Goal: Task Accomplishment & Management: Manage account settings

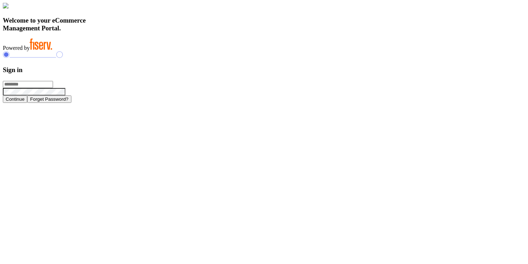
type input "**********"
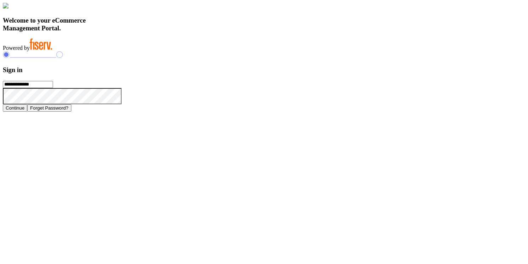
drag, startPoint x: 0, startPoint y: 0, endPoint x: 382, endPoint y: 164, distance: 416.2
click at [27, 112] on button "Continue" at bounding box center [15, 107] width 24 height 7
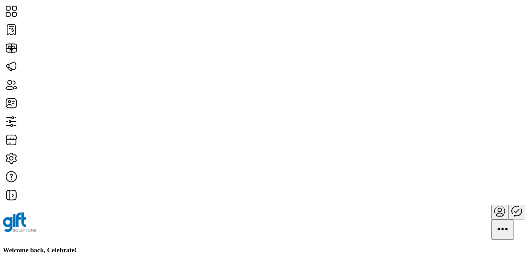
click at [224, 246] on div "Welcome back, Celebrate!" at bounding box center [264, 250] width 522 height 8
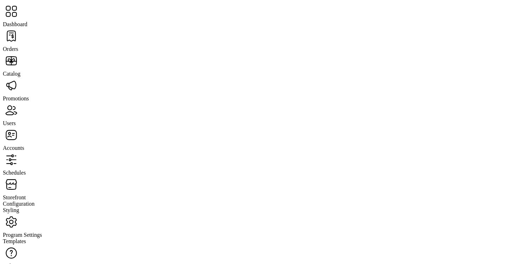
click at [26, 194] on span "Storefront" at bounding box center [14, 197] width 23 height 6
click at [35, 201] on span "Configuration" at bounding box center [19, 204] width 32 height 6
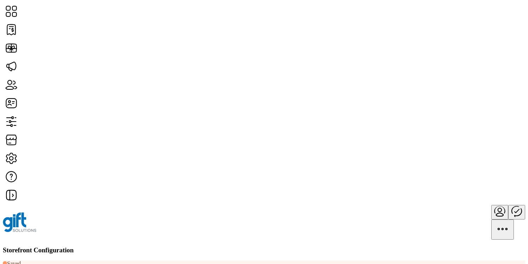
click at [262, 246] on div "Storefront Configuration" at bounding box center [264, 250] width 522 height 8
click at [452, 142] on span "Storefront Styling" at bounding box center [432, 139] width 41 height 6
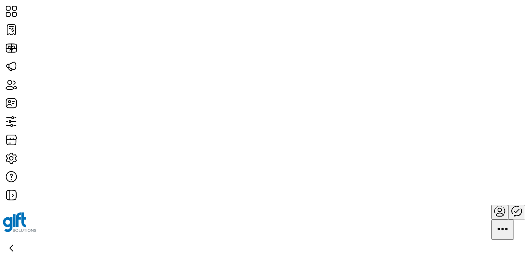
scroll to position [256, 0]
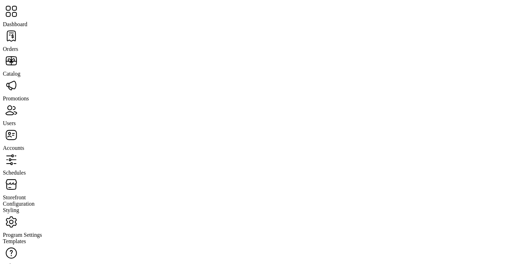
click at [26, 194] on span "Storefront" at bounding box center [14, 197] width 23 height 6
click at [35, 201] on span "Configuration" at bounding box center [19, 204] width 32 height 6
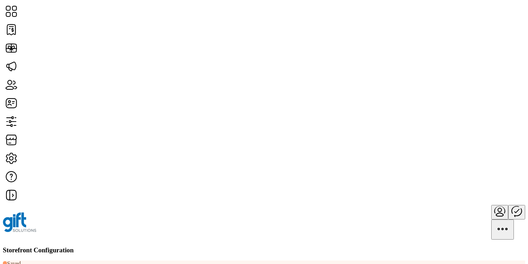
click at [449, 142] on span "Storefront Styling" at bounding box center [432, 139] width 41 height 6
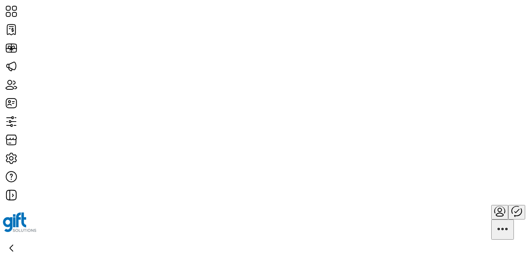
scroll to position [256, 0]
click at [206, 239] on div "Back to Storefront Configuration Storefront Styling" at bounding box center [264, 261] width 522 height 45
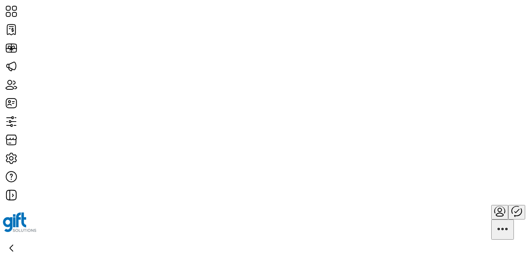
scroll to position [82, 0]
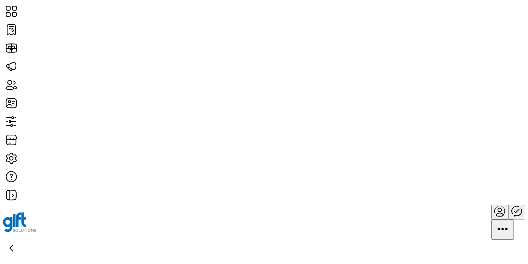
scroll to position [55, 0]
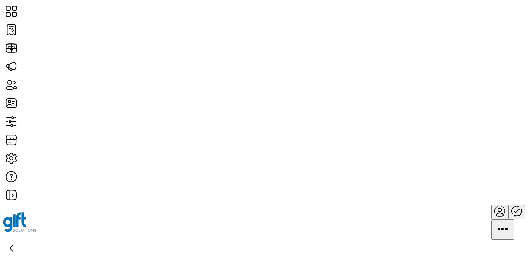
scroll to position [55, 0]
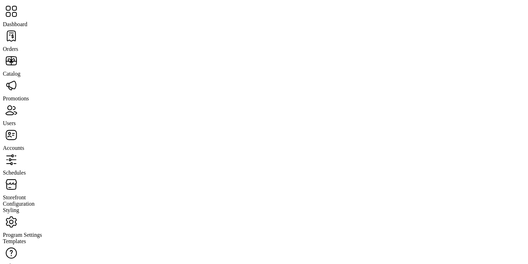
click at [26, 194] on span "Storefront" at bounding box center [14, 197] width 23 height 6
click at [35, 201] on span "Configuration" at bounding box center [19, 204] width 32 height 6
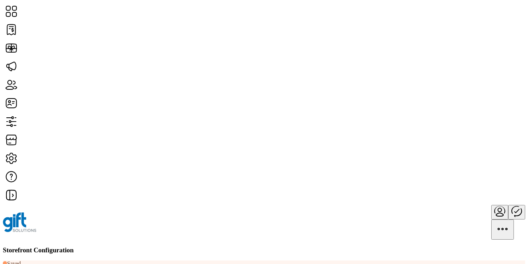
click at [286, 246] on div "Storefront Configuration" at bounding box center [264, 250] width 522 height 8
click at [451, 142] on span "Storefront Styling" at bounding box center [432, 139] width 41 height 6
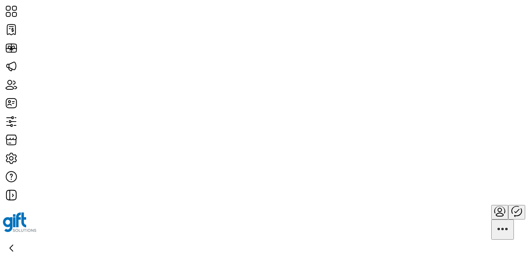
scroll to position [256, 0]
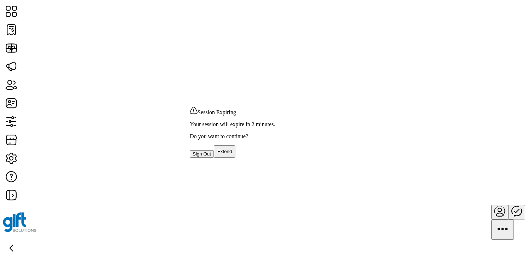
click at [232, 154] on span "Extend" at bounding box center [224, 151] width 15 height 5
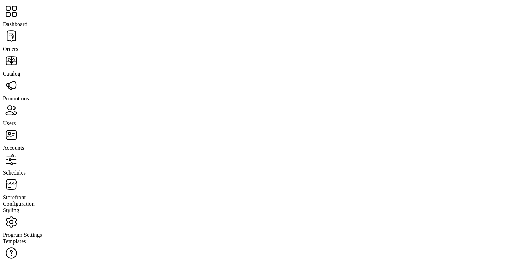
click at [18, 46] on span "Orders" at bounding box center [11, 49] width 16 height 6
click at [20, 71] on span "Catalog" at bounding box center [12, 74] width 18 height 6
